Goal: Task Accomplishment & Management: Complete application form

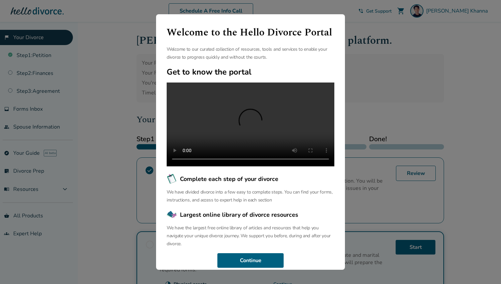
scroll to position [19, 0]
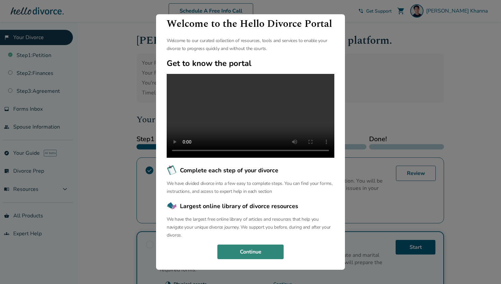
click at [277, 253] on button "Continue" at bounding box center [250, 252] width 66 height 15
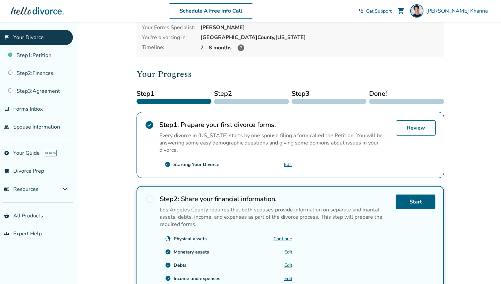
scroll to position [0, 0]
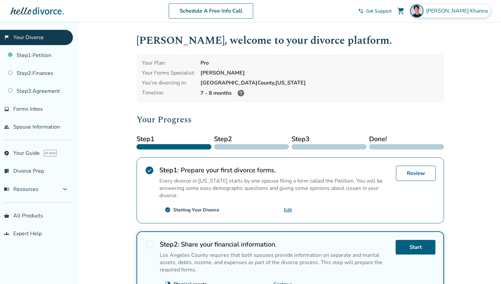
click at [445, 12] on div "Shashank Khanna" at bounding box center [450, 10] width 80 height 13
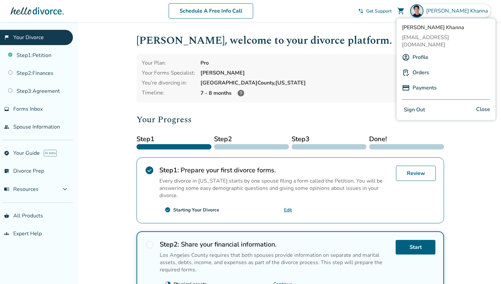
click at [445, 12] on div "Shashank Khanna" at bounding box center [450, 10] width 80 height 13
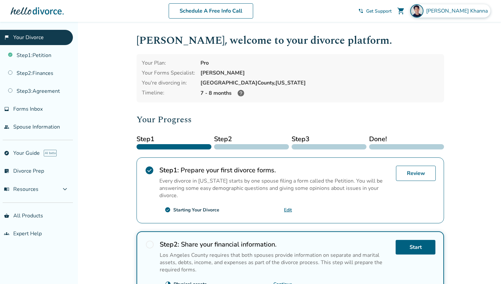
click at [445, 12] on div "Shashank Khanna" at bounding box center [450, 10] width 80 height 13
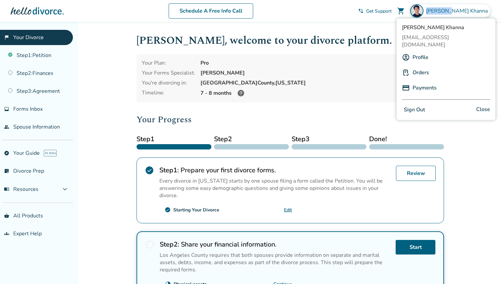
click at [445, 12] on div "Shashank Khanna" at bounding box center [450, 10] width 80 height 13
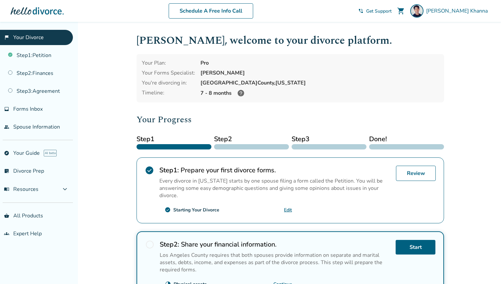
click at [263, 117] on h2 "Your Progress" at bounding box center [291, 119] width 308 height 13
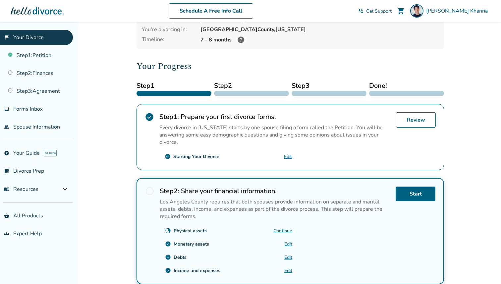
scroll to position [81, 0]
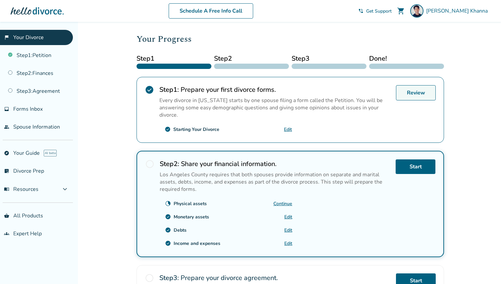
click at [399, 92] on link "Review" at bounding box center [416, 92] width 40 height 15
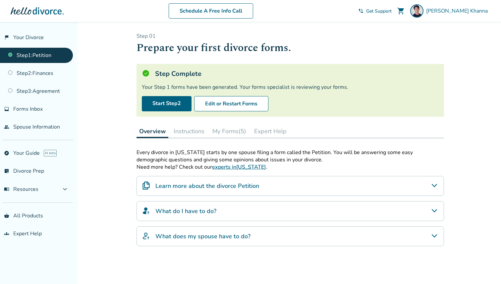
click at [218, 134] on button "My Forms (5)" at bounding box center [229, 131] width 39 height 13
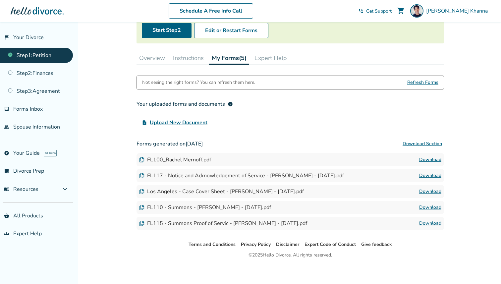
scroll to position [76, 0]
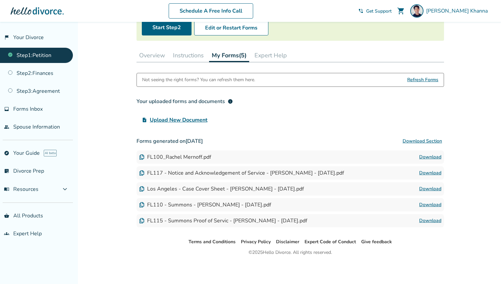
click at [431, 221] on link "Download" at bounding box center [430, 221] width 22 height 8
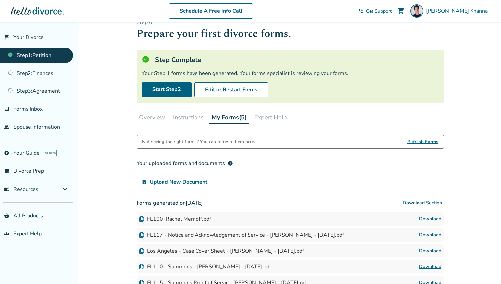
scroll to position [13, 0]
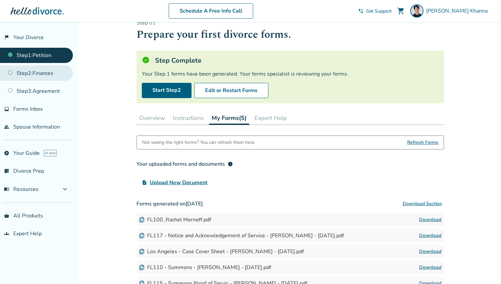
click at [60, 72] on link "Step 2 : Finances" at bounding box center [36, 73] width 73 height 15
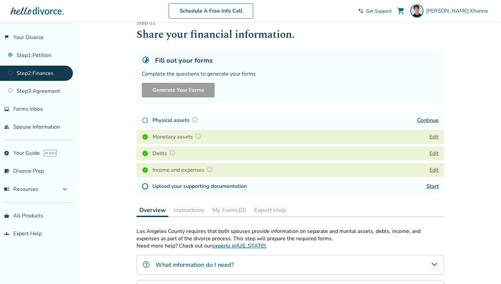
click at [174, 137] on h4 "Monetary assets" at bounding box center [177, 137] width 51 height 9
click at [170, 76] on div "Complete the questions to generate your forms" at bounding box center [290, 73] width 297 height 7
click at [433, 118] on link "Continue" at bounding box center [428, 120] width 22 height 7
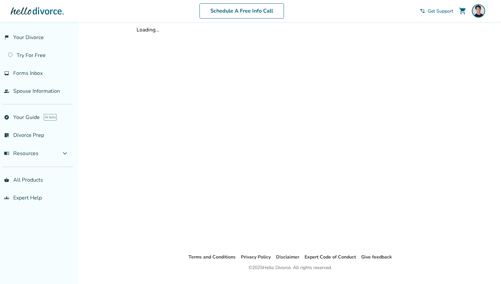
scroll to position [13, 0]
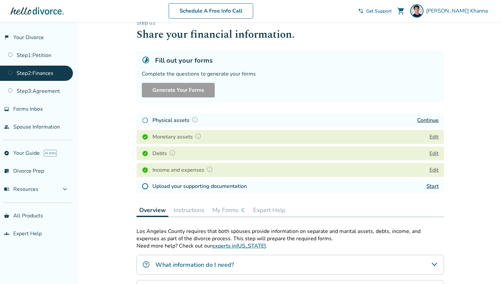
click at [187, 124] on h4 "Physical assets" at bounding box center [176, 120] width 48 height 9
click at [425, 116] on div "Continue" at bounding box center [428, 120] width 22 height 8
click at [424, 117] on link "Continue" at bounding box center [428, 120] width 22 height 7
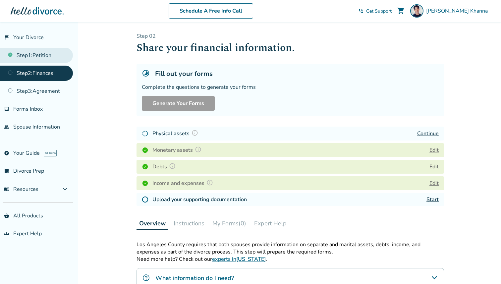
click at [41, 60] on link "Step 1 : Petition" at bounding box center [36, 55] width 73 height 15
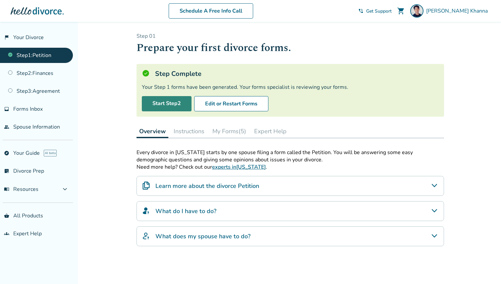
click at [167, 103] on link "Start Step 2" at bounding box center [167, 103] width 50 height 15
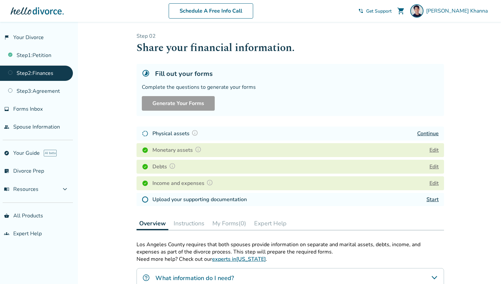
click at [174, 149] on h4 "Monetary assets" at bounding box center [177, 150] width 51 height 9
click at [436, 148] on button "Edit" at bounding box center [434, 150] width 9 height 8
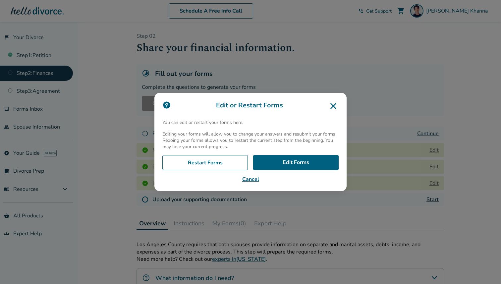
click at [252, 181] on button "Cancel" at bounding box center [250, 179] width 176 height 8
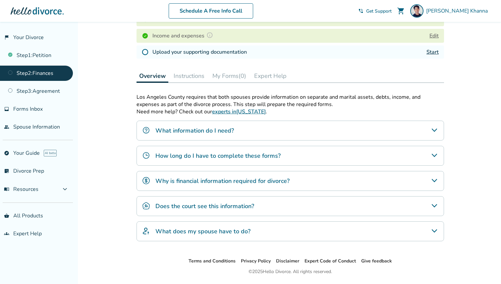
scroll to position [158, 0]
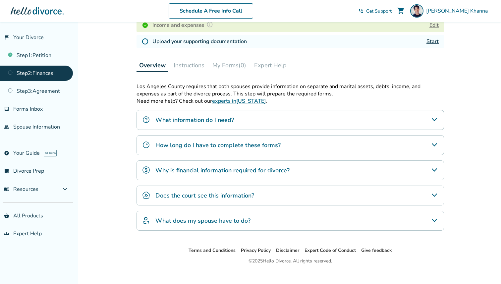
click at [238, 202] on div "Does the court see this information?" at bounding box center [291, 196] width 308 height 20
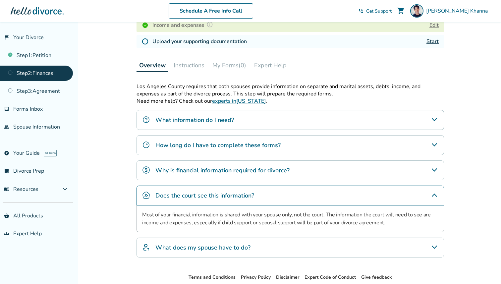
click at [218, 123] on h4 "What information do I need?" at bounding box center [194, 120] width 79 height 9
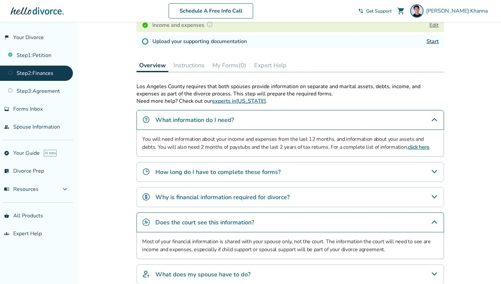
click at [231, 171] on h4 "How long do I have to complete these forms?" at bounding box center [217, 172] width 125 height 9
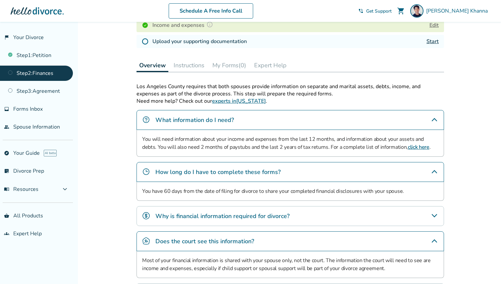
click at [232, 220] on div "Why is financial information required for divorce?" at bounding box center [291, 216] width 308 height 20
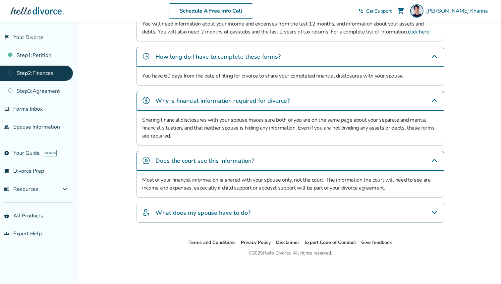
scroll to position [0, 0]
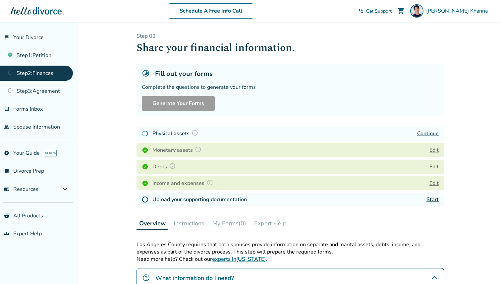
click at [423, 130] on link "Continue" at bounding box center [428, 133] width 22 height 7
click at [425, 194] on div "Upload your supporting documentation Start" at bounding box center [291, 199] width 308 height 13
click at [428, 198] on link "Start" at bounding box center [433, 199] width 12 height 7
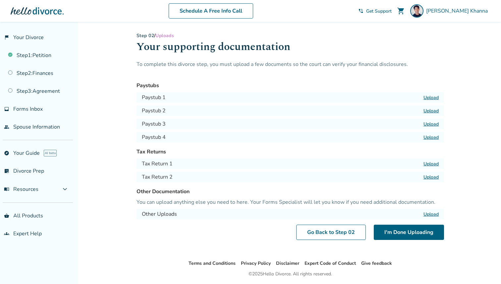
click at [432, 164] on label "Upload" at bounding box center [431, 164] width 15 height 6
click at [0, 0] on input "Upload" at bounding box center [0, 0] width 0 height 0
click at [432, 164] on label "Upload" at bounding box center [431, 164] width 15 height 6
click at [0, 0] on input "Upload" at bounding box center [0, 0] width 0 height 0
click at [425, 177] on label "Upload" at bounding box center [431, 177] width 15 height 6
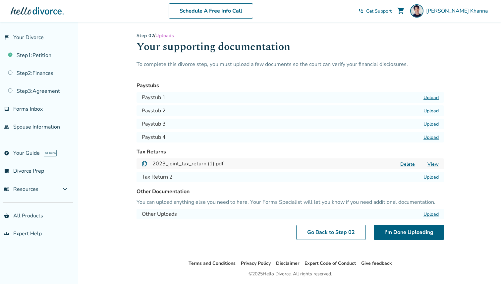
click at [0, 0] on input "Upload" at bounding box center [0, 0] width 0 height 0
click at [434, 96] on label "Upload" at bounding box center [431, 97] width 15 height 6
click at [0, 0] on input "Upload" at bounding box center [0, 0] width 0 height 0
click at [429, 97] on label "Upload" at bounding box center [431, 97] width 15 height 6
click at [0, 0] on input "Upload" at bounding box center [0, 0] width 0 height 0
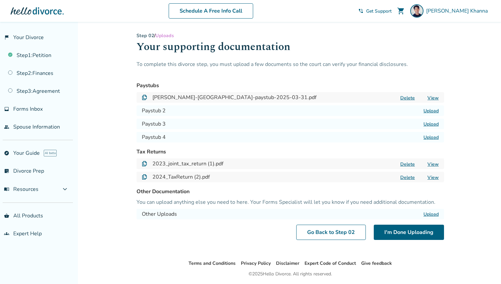
click at [433, 110] on label "Upload" at bounding box center [431, 111] width 15 height 6
click at [0, 0] on input "Upload" at bounding box center [0, 0] width 0 height 0
click at [429, 122] on label "Upload" at bounding box center [431, 124] width 15 height 6
click at [0, 0] on input "Upload" at bounding box center [0, 0] width 0 height 0
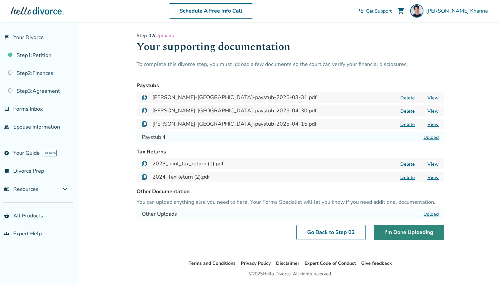
click at [423, 237] on button "I'm Done Uploading" at bounding box center [409, 232] width 70 height 15
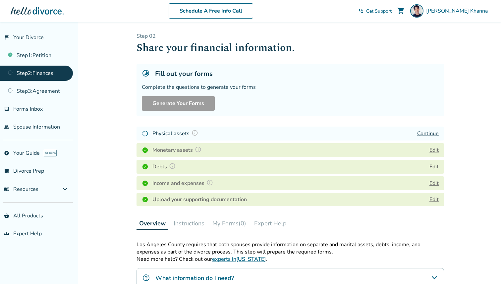
click at [427, 133] on link "Continue" at bounding box center [428, 133] width 22 height 7
click at [199, 136] on button at bounding box center [195, 133] width 11 height 9
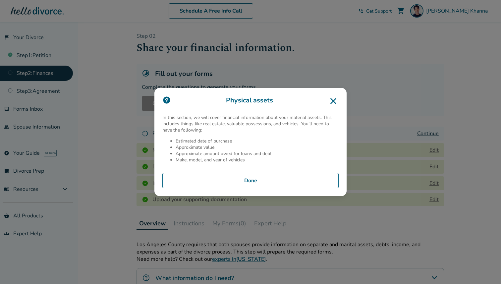
click at [226, 184] on button "Done" at bounding box center [250, 180] width 176 height 15
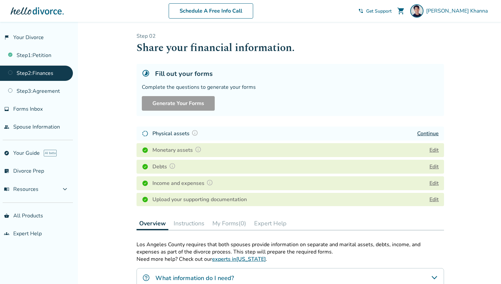
click at [425, 131] on link "Continue" at bounding box center [428, 133] width 22 height 7
click at [437, 134] on link "Continue" at bounding box center [428, 133] width 22 height 7
click at [392, 9] on span "Get Support" at bounding box center [379, 11] width 26 height 6
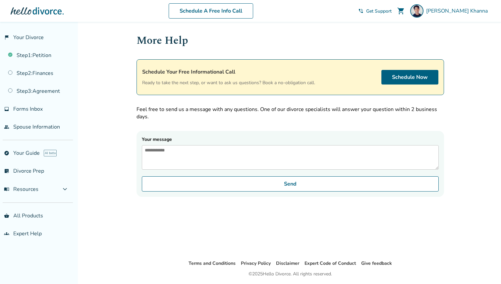
click at [237, 165] on textarea "Your message" at bounding box center [290, 157] width 297 height 25
type textarea "**********"
click at [263, 197] on form "**********" at bounding box center [291, 164] width 308 height 66
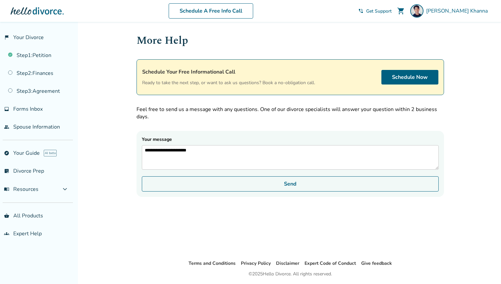
click at [276, 184] on button "Send" at bounding box center [290, 183] width 297 height 15
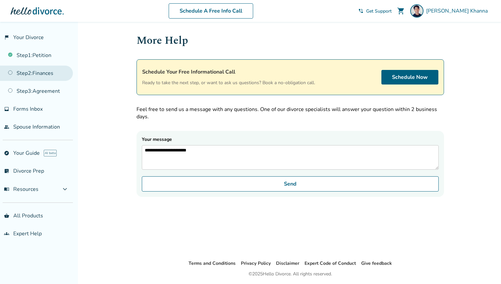
click at [38, 73] on link "Step 2 : Finances" at bounding box center [36, 73] width 73 height 15
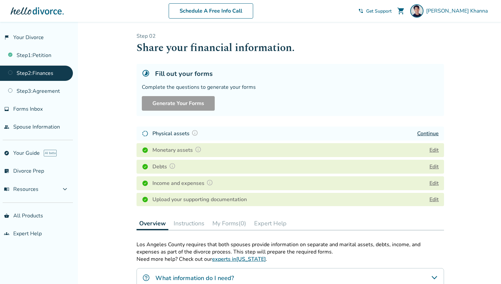
click at [239, 133] on div "Physical assets Continue" at bounding box center [291, 134] width 308 height 14
click at [177, 134] on h4 "Physical assets" at bounding box center [176, 133] width 48 height 9
click at [197, 132] on img at bounding box center [195, 133] width 7 height 7
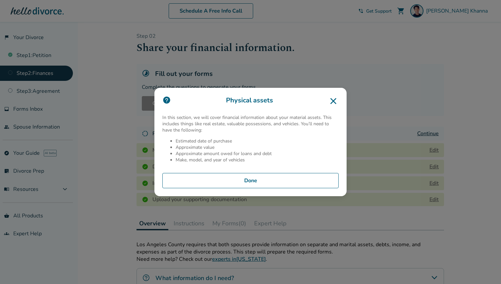
click at [223, 177] on button "Done" at bounding box center [250, 180] width 176 height 15
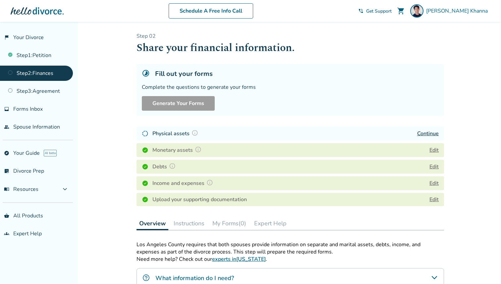
click at [433, 132] on link "Continue" at bounding box center [428, 133] width 22 height 7
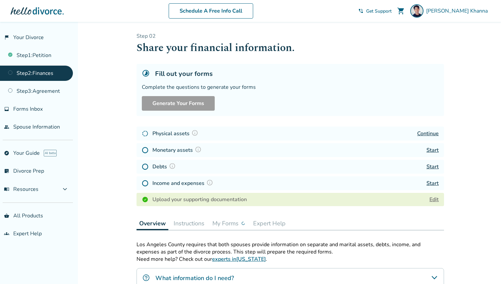
click at [417, 203] on div "Upload your supporting documentation Edit" at bounding box center [291, 199] width 308 height 13
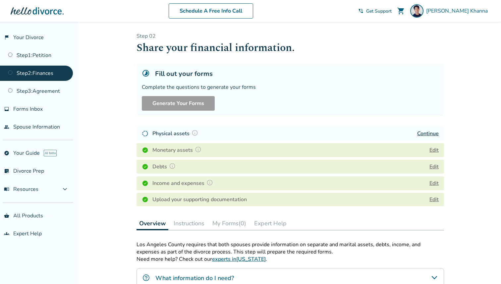
click at [458, 231] on div "Added to cart Step 0 2 Share your financial information. Fill out your forms Co…" at bounding box center [250, 236] width 501 height 429
click at [469, 242] on div "Added to cart Step 0 2 Share your financial information. Fill out your forms Co…" at bounding box center [250, 236] width 501 height 429
click at [486, 265] on div "Added to cart Step 0 2 Share your financial information. Fill out your forms Co…" at bounding box center [250, 236] width 501 height 429
click at [239, 117] on div "Step 0 2 Share your financial information. Fill out your forms Complete the que…" at bounding box center [291, 120] width 308 height 176
click at [435, 147] on button "Edit" at bounding box center [434, 150] width 9 height 8
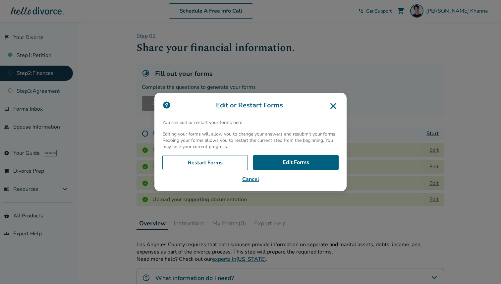
click at [331, 104] on icon at bounding box center [333, 106] width 11 height 11
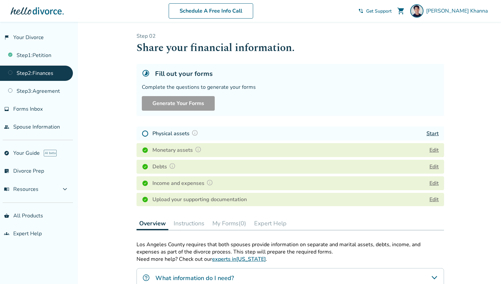
click at [434, 132] on link "Start" at bounding box center [433, 133] width 12 height 7
click at [467, 246] on div "Added to cart Step 0 2 Share your financial information. Fill out your forms Co…" at bounding box center [250, 236] width 501 height 429
click at [485, 257] on div "Added to cart Step 0 2 Share your financial information. Fill out your forms Co…" at bounding box center [250, 236] width 501 height 429
click at [475, 264] on div "Added to cart Step 0 2 Share your financial information. Fill out your forms Co…" at bounding box center [250, 236] width 501 height 429
click at [214, 135] on div "Physical assets Start" at bounding box center [291, 134] width 308 height 14
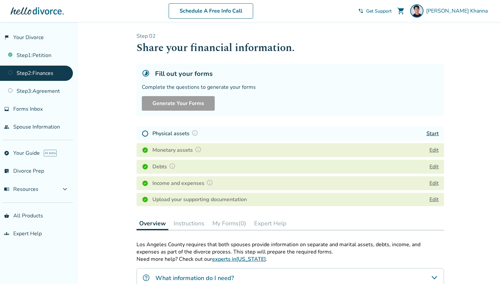
click at [430, 133] on link "Start" at bounding box center [433, 133] width 12 height 7
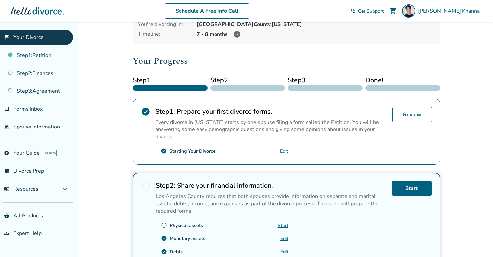
scroll to position [63, 0]
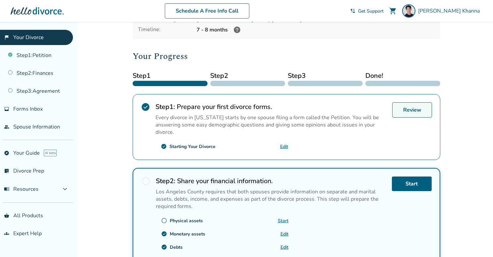
click at [396, 105] on link "Review" at bounding box center [412, 109] width 40 height 15
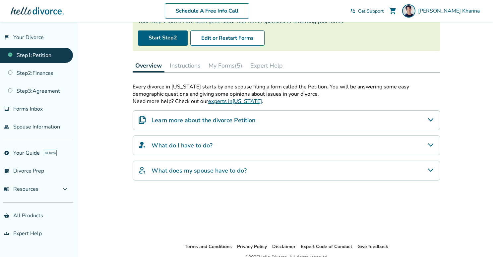
scroll to position [56, 0]
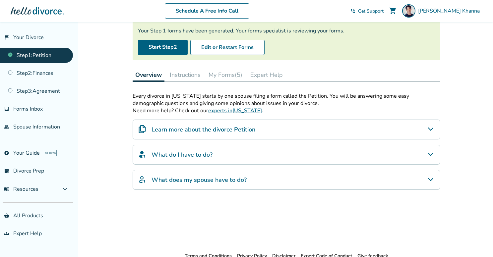
click at [230, 70] on button "My Forms (5)" at bounding box center [225, 74] width 39 height 13
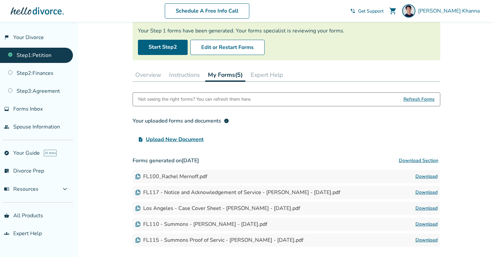
scroll to position [103, 0]
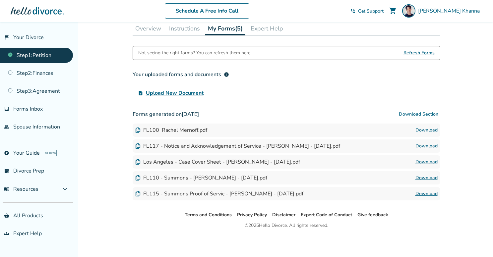
click at [416, 158] on link "Download" at bounding box center [426, 162] width 22 height 8
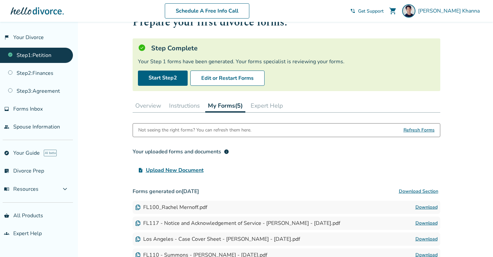
scroll to position [0, 0]
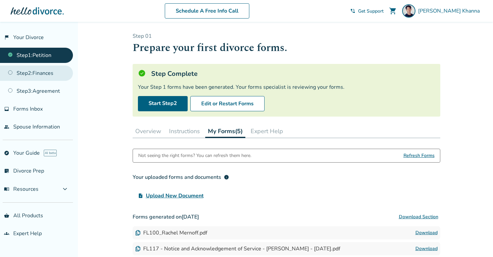
click at [46, 77] on link "Step 2 : Finances" at bounding box center [36, 73] width 73 height 15
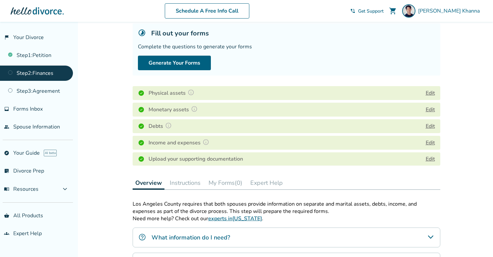
scroll to position [41, 0]
click at [234, 186] on button "My Forms (0)" at bounding box center [225, 182] width 39 height 13
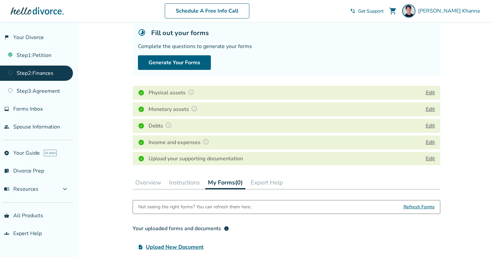
click at [205, 141] on img at bounding box center [206, 142] width 7 height 7
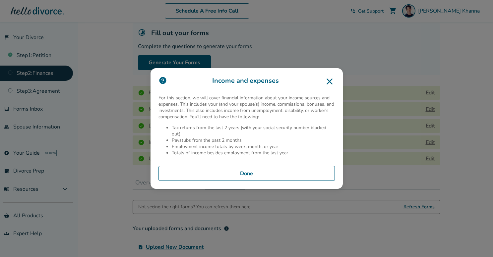
click at [324, 84] on icon at bounding box center [329, 81] width 11 height 11
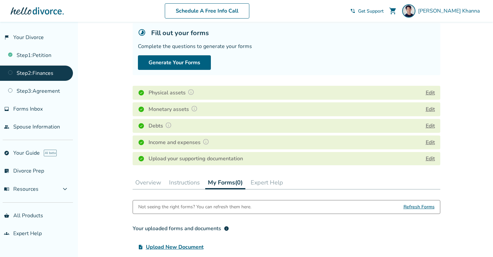
click at [181, 144] on h4 "Income and expenses" at bounding box center [179, 142] width 63 height 9
click at [201, 142] on button at bounding box center [206, 142] width 11 height 9
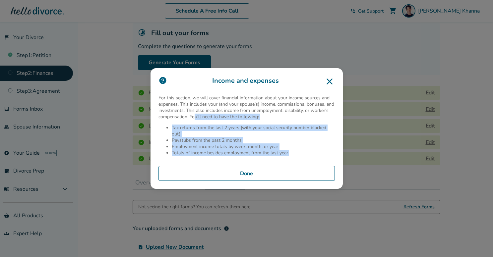
drag, startPoint x: 298, startPoint y: 158, endPoint x: 196, endPoint y: 114, distance: 111.8
click at [196, 114] on div "For this section, we will cover financial information about your income sources…" at bounding box center [246, 128] width 176 height 66
click at [196, 114] on p "For this section, we will cover financial information about your income sources…" at bounding box center [246, 107] width 176 height 25
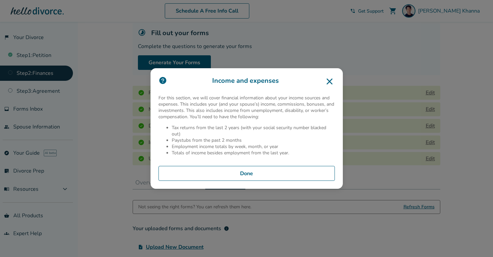
click at [331, 79] on icon at bounding box center [329, 82] width 6 height 6
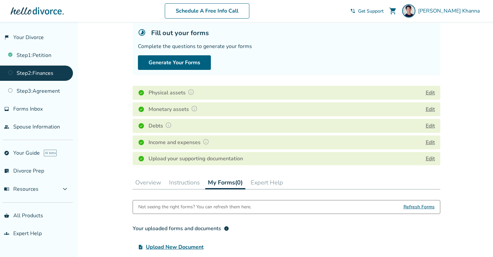
click at [164, 122] on button at bounding box center [168, 126] width 11 height 9
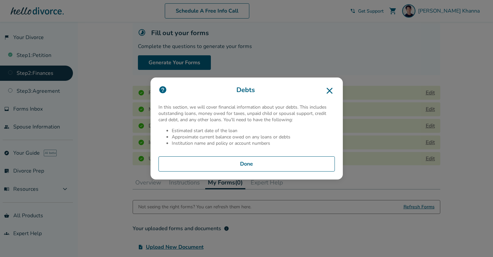
click at [330, 88] on icon at bounding box center [329, 91] width 11 height 11
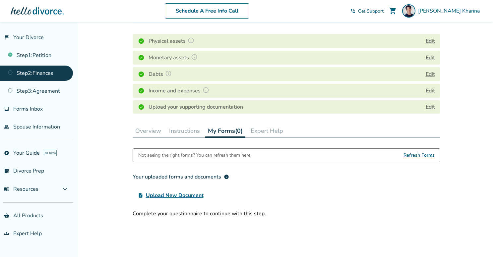
scroll to position [158, 0]
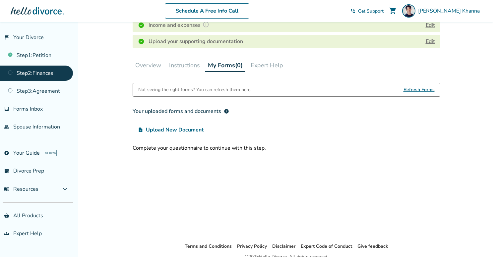
click at [273, 149] on div "Complete your questionnaire to continue with this step." at bounding box center [287, 148] width 308 height 7
click at [186, 73] on div "Step 0 2 Share your financial information. Fill out your forms Complete the que…" at bounding box center [287, 53] width 308 height 358
click at [186, 70] on button "Instructions" at bounding box center [184, 65] width 36 height 13
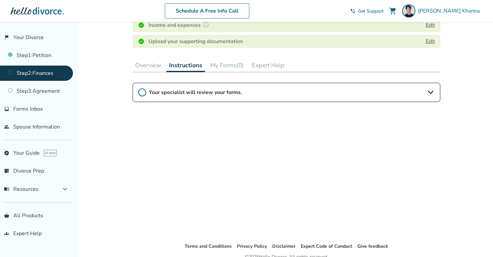
click at [140, 67] on button "Overview" at bounding box center [148, 65] width 31 height 13
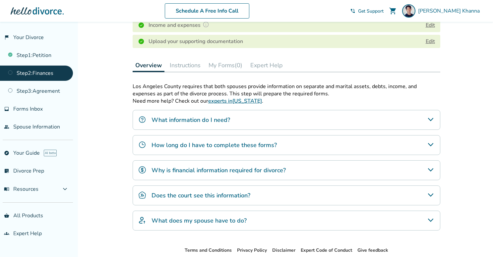
click at [194, 68] on button "Instructions" at bounding box center [185, 65] width 36 height 13
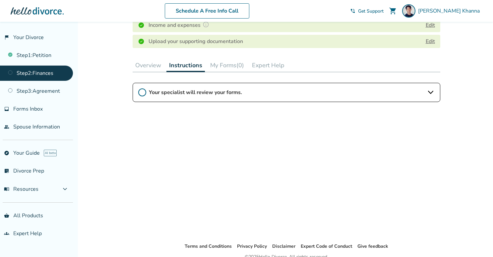
click at [235, 71] on button "My Forms (0)" at bounding box center [226, 65] width 39 height 13
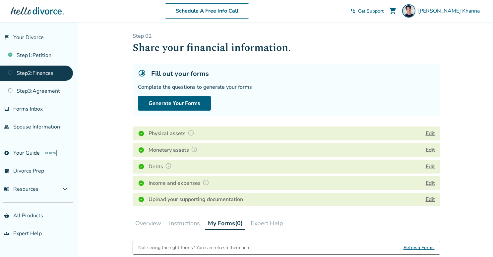
scroll to position [30, 0]
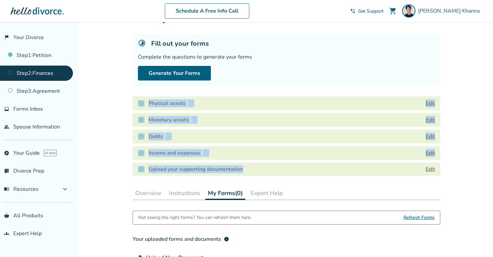
drag, startPoint x: 274, startPoint y: 179, endPoint x: 313, endPoint y: 86, distance: 100.3
click at [313, 86] on div "Step 0 2 Share your financial information. Fill out your forms Complete the que…" at bounding box center [287, 181] width 308 height 358
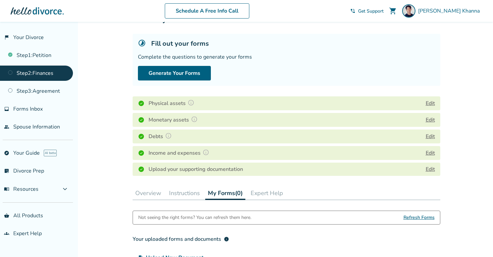
click at [322, 59] on div "Complete the questions to generate your forms" at bounding box center [286, 56] width 297 height 7
click at [54, 89] on link "Step 3 : Agreement" at bounding box center [36, 91] width 73 height 15
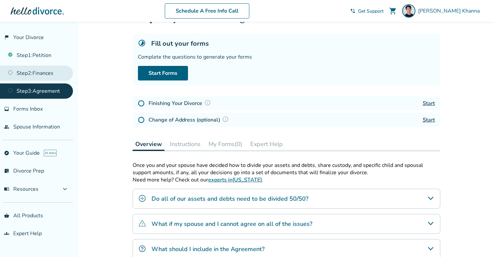
click at [53, 70] on link "Step 2 : Finances" at bounding box center [36, 73] width 73 height 15
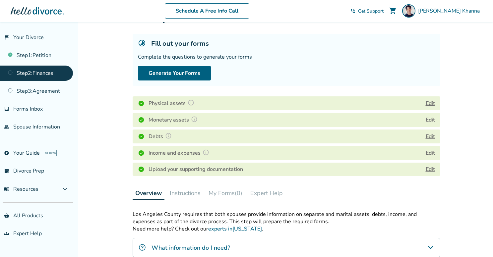
click at [51, 79] on link "Step 2 : Finances" at bounding box center [36, 73] width 73 height 15
click at [49, 90] on link "Step 3 : Agreement" at bounding box center [36, 91] width 73 height 15
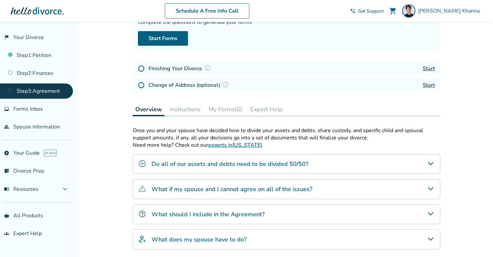
scroll to position [66, 0]
click at [181, 165] on h4 "Do all of our assets and debts need to be divided 50/50?" at bounding box center [229, 163] width 157 height 9
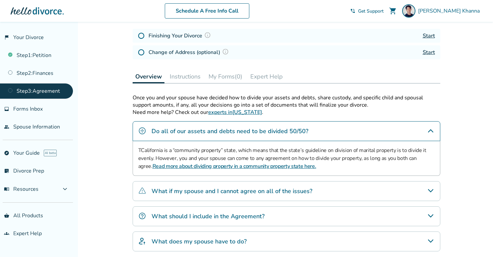
scroll to position [98, 0]
click at [185, 192] on h4 "What if my spouse and I cannot agree on all of the issues?" at bounding box center [231, 191] width 161 height 9
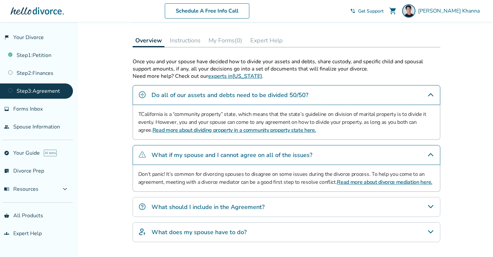
click at [179, 216] on div "Once you and your spouse have decided how to divide your assets and debts, shar…" at bounding box center [287, 150] width 308 height 184
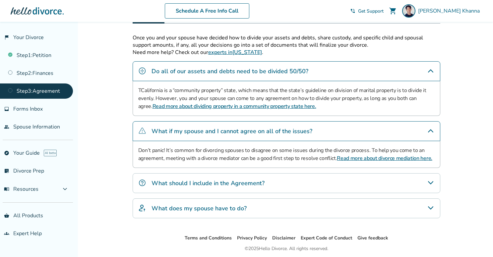
click at [187, 184] on h4 "What should I include in the Agreement?" at bounding box center [207, 183] width 113 height 9
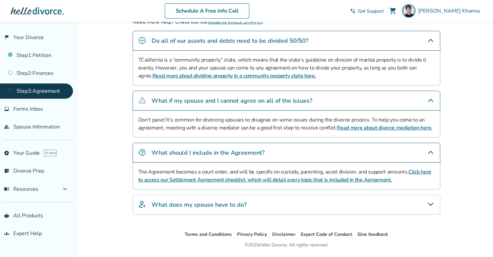
click at [182, 196] on div "What does my spouse have to do?" at bounding box center [287, 205] width 308 height 20
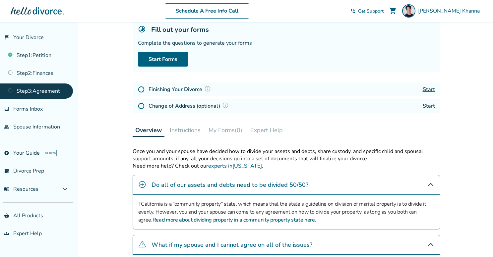
scroll to position [0, 0]
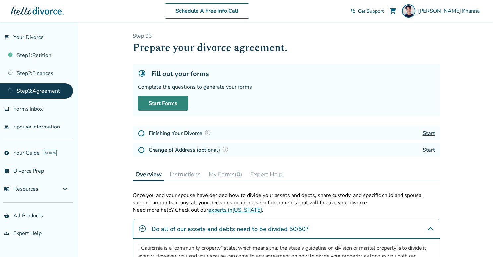
click at [170, 105] on link "Start Forms" at bounding box center [163, 103] width 50 height 15
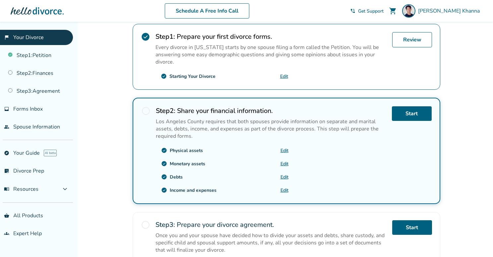
scroll to position [134, 0]
click at [406, 109] on link "Start" at bounding box center [412, 113] width 40 height 15
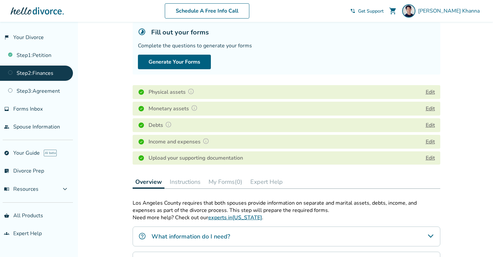
scroll to position [27, 0]
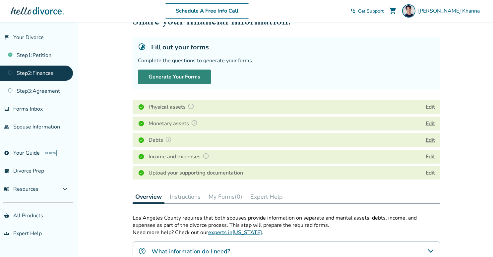
click at [177, 70] on button "Generate Your Forms" at bounding box center [174, 77] width 73 height 15
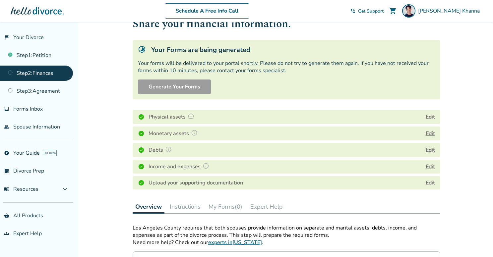
scroll to position [28, 0]
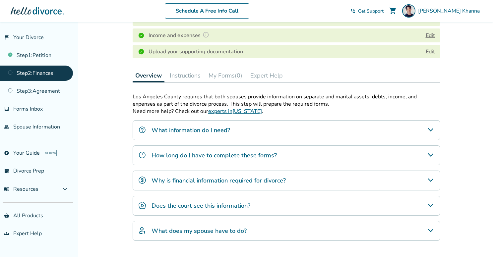
scroll to position [93, 0]
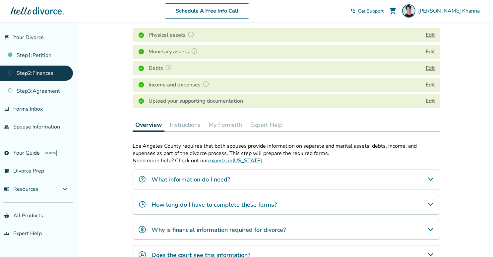
scroll to position [98, 0]
click at [56, 92] on link "Step 3 : Agreement" at bounding box center [36, 91] width 73 height 15
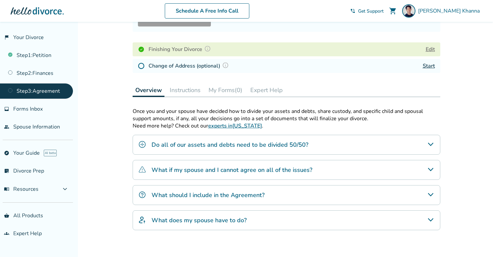
scroll to position [98, 0]
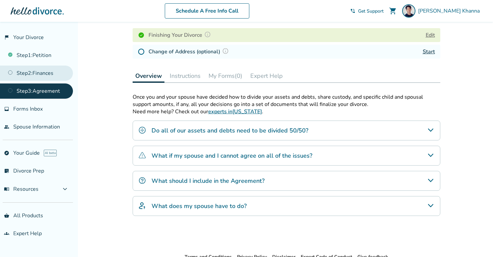
click at [55, 74] on link "Step 2 : Finances" at bounding box center [36, 73] width 73 height 15
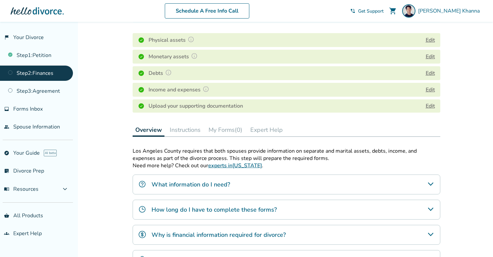
scroll to position [94, 0]
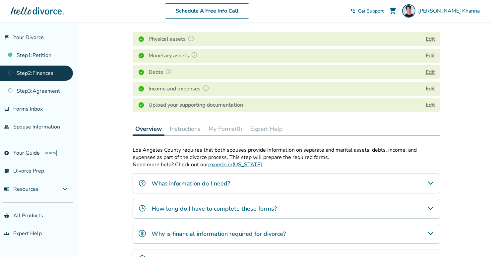
click at [224, 125] on button "My Forms (0)" at bounding box center [225, 128] width 39 height 13
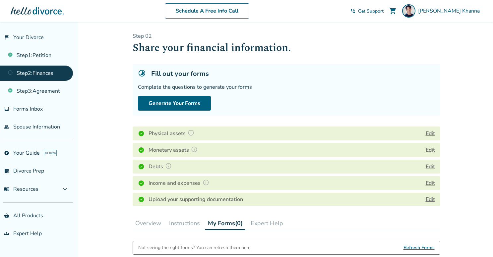
scroll to position [190, 0]
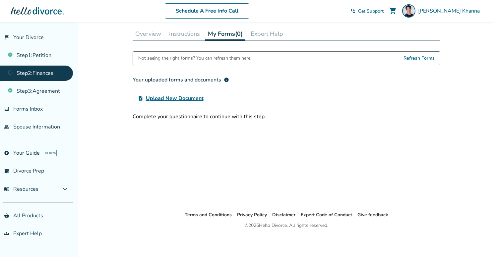
click at [427, 57] on span "Refresh Forms" at bounding box center [418, 58] width 31 height 13
click at [420, 55] on span "Refresh Forms" at bounding box center [418, 58] width 31 height 13
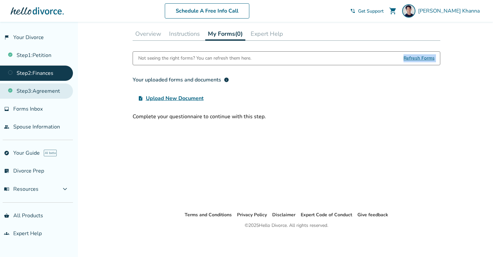
click at [46, 90] on link "Step 3 : Agreement" at bounding box center [36, 91] width 73 height 15
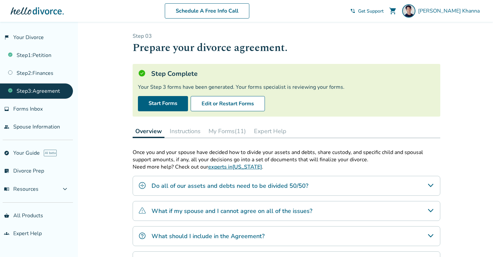
click at [240, 132] on button "My Forms (11)" at bounding box center [227, 131] width 43 height 13
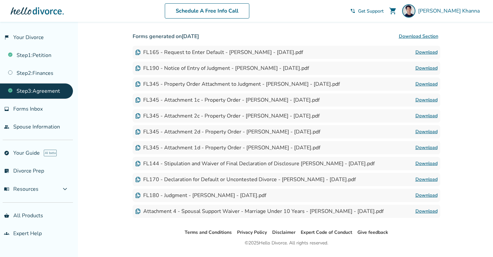
scroll to position [179, 0]
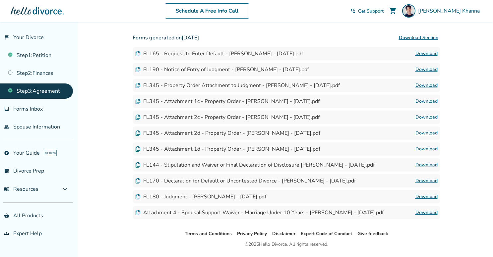
click at [429, 51] on link "Download" at bounding box center [426, 54] width 22 height 8
click at [203, 54] on div "FL165 - Request to Enter Default - [PERSON_NAME] - [DATE].pdf" at bounding box center [219, 53] width 168 height 7
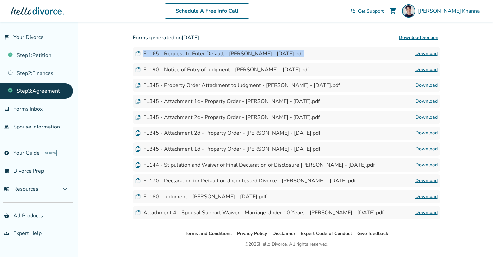
click at [203, 54] on div "FL165 - Request to Enter Default - [PERSON_NAME] - [DATE].pdf" at bounding box center [219, 53] width 168 height 7
click at [418, 70] on link "Download" at bounding box center [426, 70] width 22 height 8
click at [420, 85] on link "Download" at bounding box center [426, 86] width 22 height 8
click at [422, 99] on link "Download" at bounding box center [426, 101] width 22 height 8
click at [422, 116] on link "Download" at bounding box center [426, 117] width 22 height 8
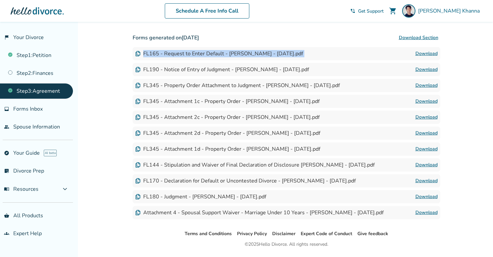
click at [426, 133] on link "Download" at bounding box center [426, 133] width 22 height 8
click at [426, 150] on link "Download" at bounding box center [426, 149] width 22 height 8
click at [425, 162] on link "Download" at bounding box center [426, 165] width 22 height 8
click at [418, 179] on link "Download" at bounding box center [426, 181] width 22 height 8
click at [431, 197] on link "Download" at bounding box center [426, 197] width 22 height 8
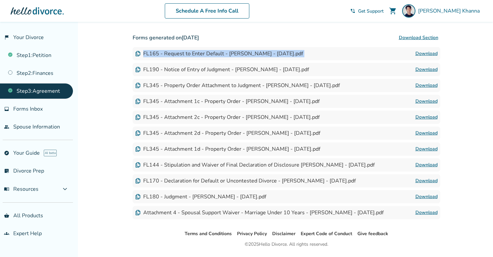
click at [422, 211] on link "Download" at bounding box center [426, 213] width 22 height 8
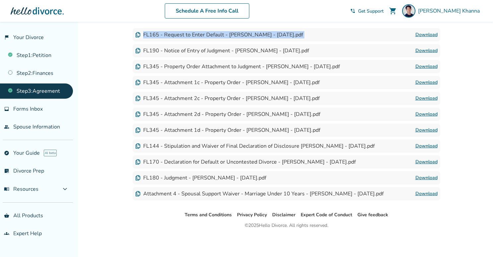
scroll to position [0, 0]
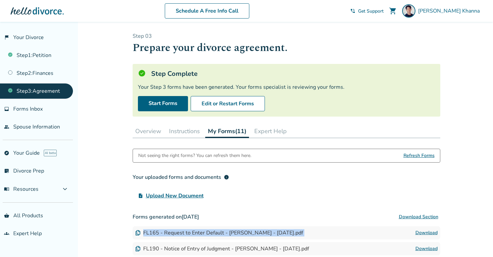
click at [357, 195] on div "upload_file Upload New Document" at bounding box center [287, 195] width 308 height 13
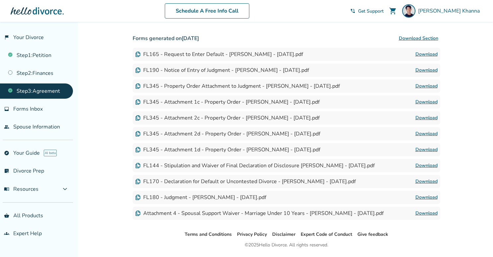
scroll to position [198, 0]
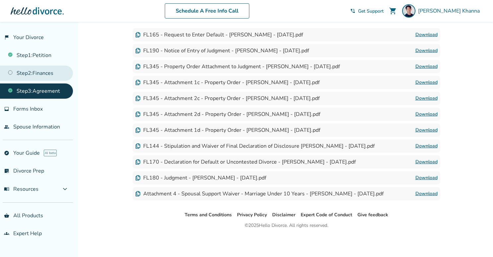
click at [47, 76] on link "Step 2 : Finances" at bounding box center [36, 73] width 73 height 15
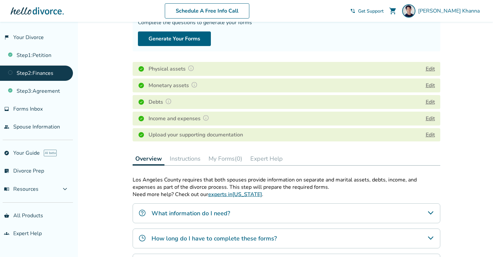
scroll to position [187, 0]
